Goal: Check status

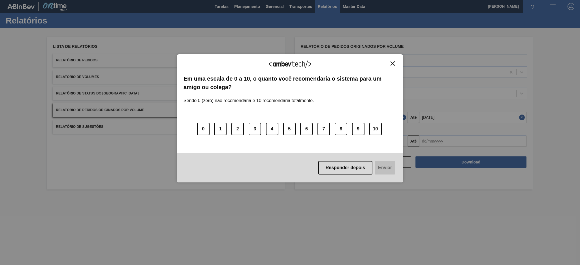
click at [393, 62] on img "Close" at bounding box center [392, 63] width 4 height 4
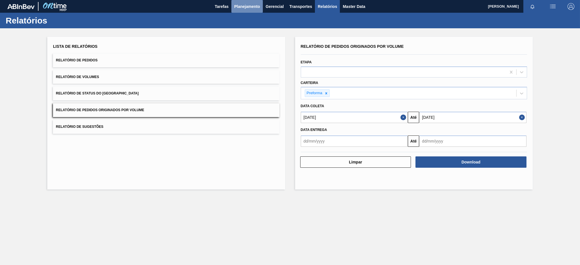
click at [251, 6] on span "Planejamento" at bounding box center [247, 6] width 26 height 7
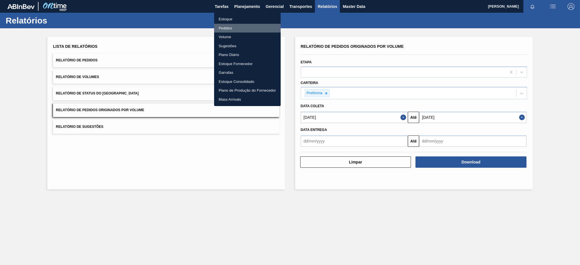
click at [227, 27] on li "Pedidos" at bounding box center [247, 28] width 67 height 9
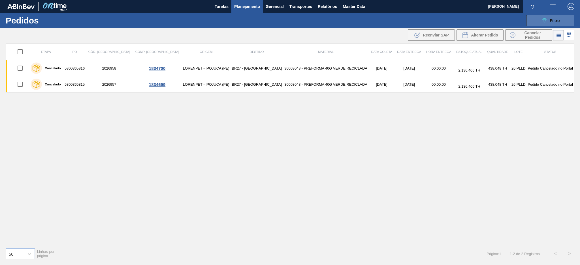
click at [559, 18] on span "Filtro" at bounding box center [555, 20] width 10 height 5
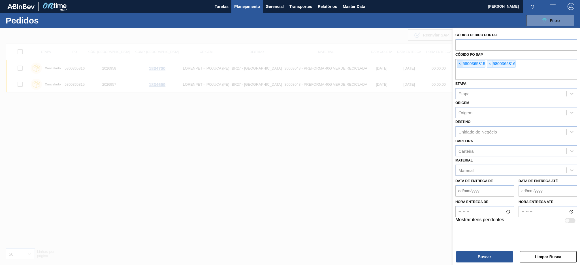
click at [459, 61] on span "×" at bounding box center [459, 64] width 5 height 7
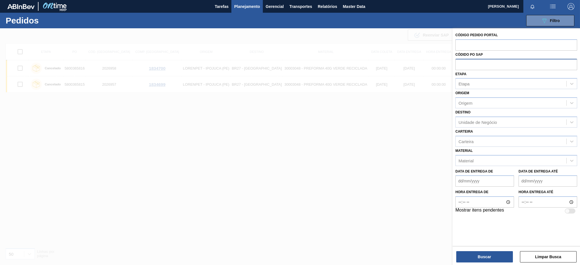
paste input "text"
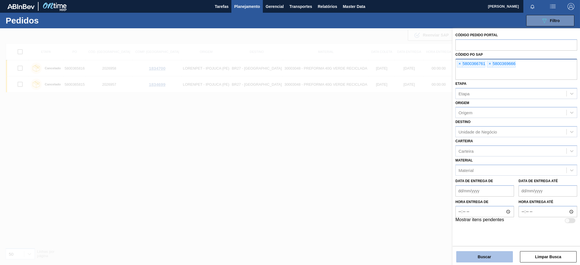
click at [481, 259] on button "Buscar" at bounding box center [484, 256] width 57 height 11
